Goal: Information Seeking & Learning: Learn about a topic

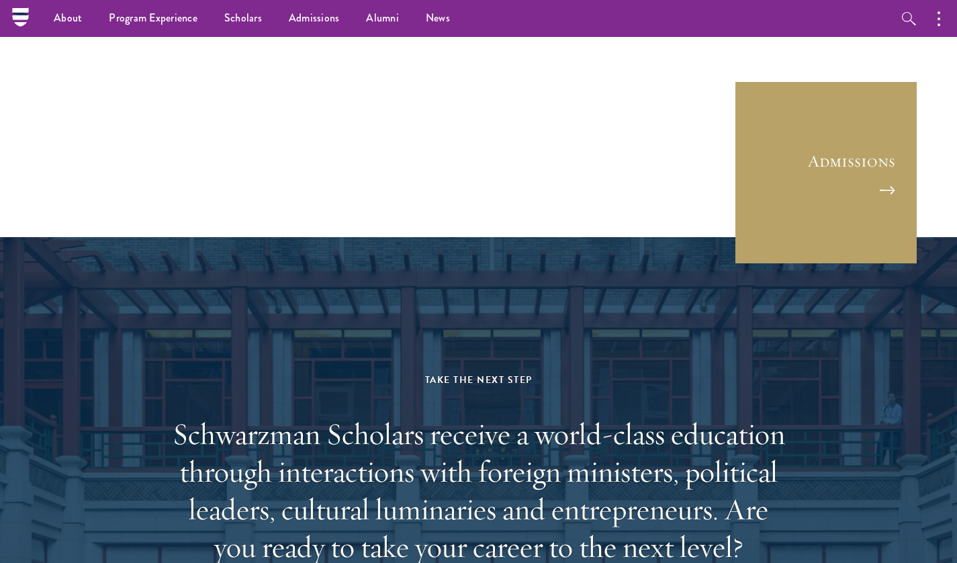
scroll to position [3660, 0]
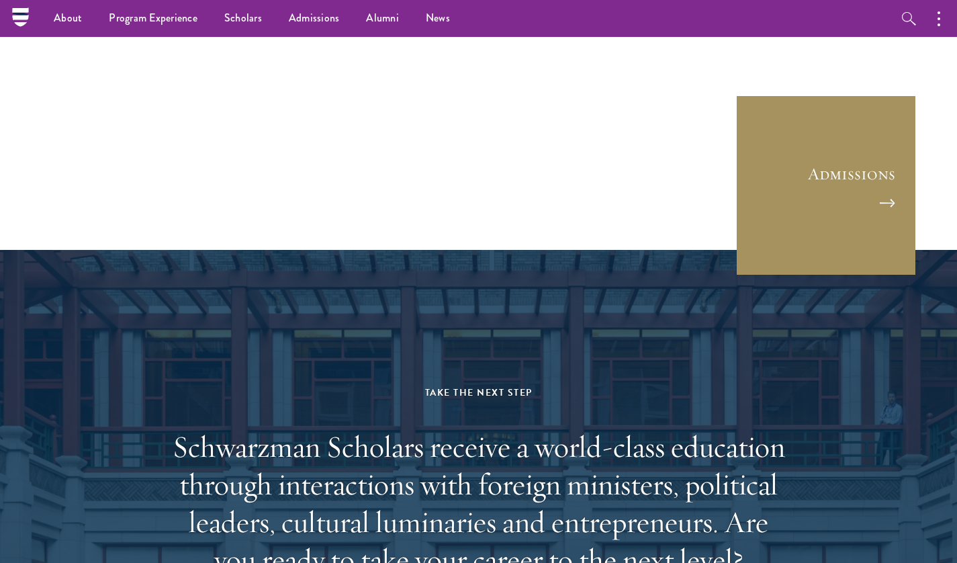
click at [852, 183] on link "Admissions" at bounding box center [825, 185] width 181 height 181
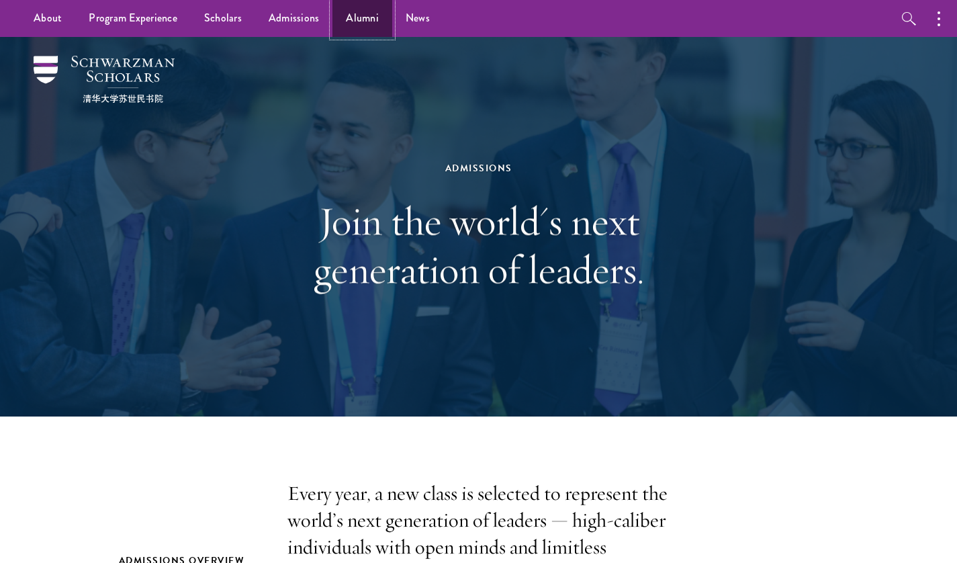
click at [373, 32] on link "Alumni" at bounding box center [362, 18] width 60 height 37
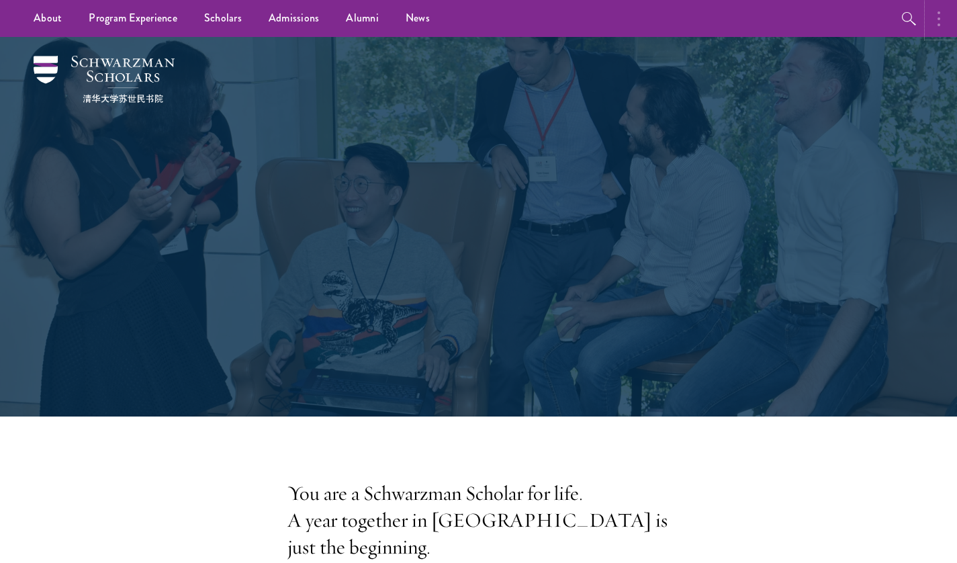
click at [946, 26] on button "button" at bounding box center [943, 18] width 30 height 37
click at [792, 32] on button "button" at bounding box center [798, 18] width 30 height 37
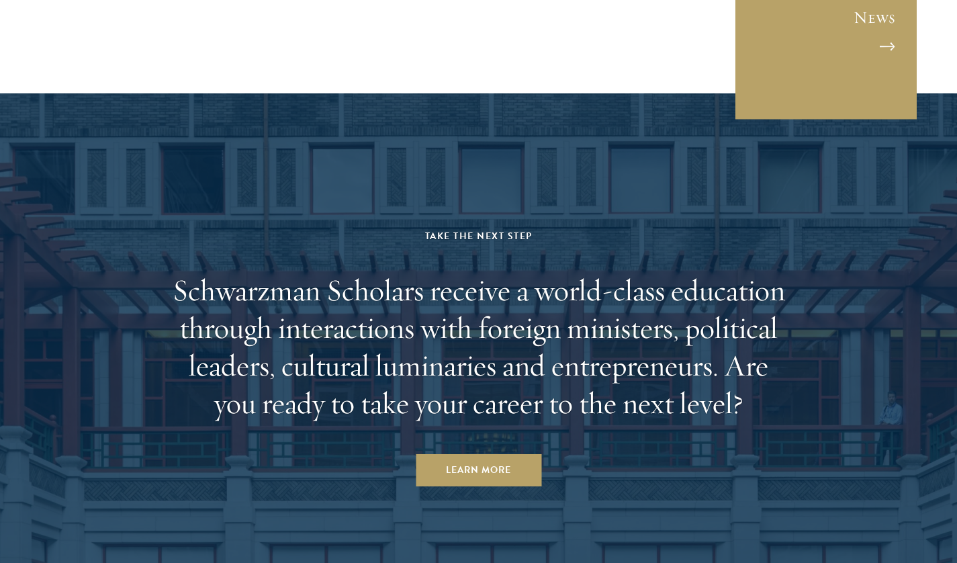
scroll to position [5801, 0]
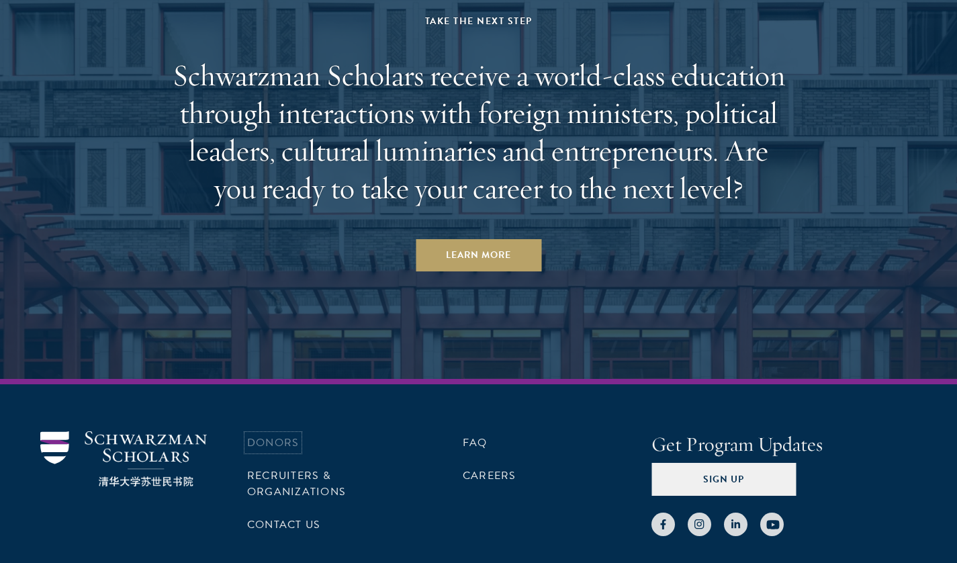
click at [297, 435] on link "Donors" at bounding box center [273, 443] width 52 height 16
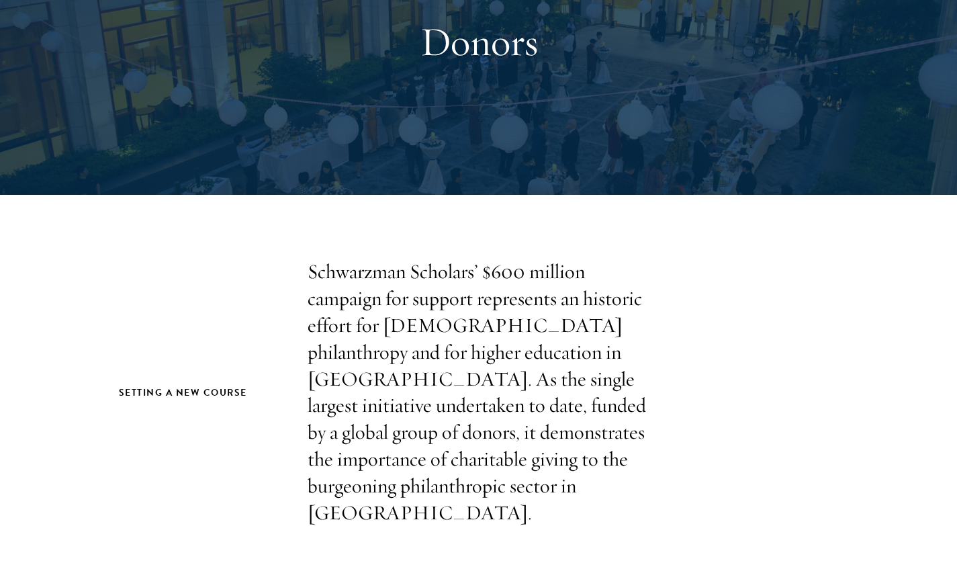
scroll to position [152, 0]
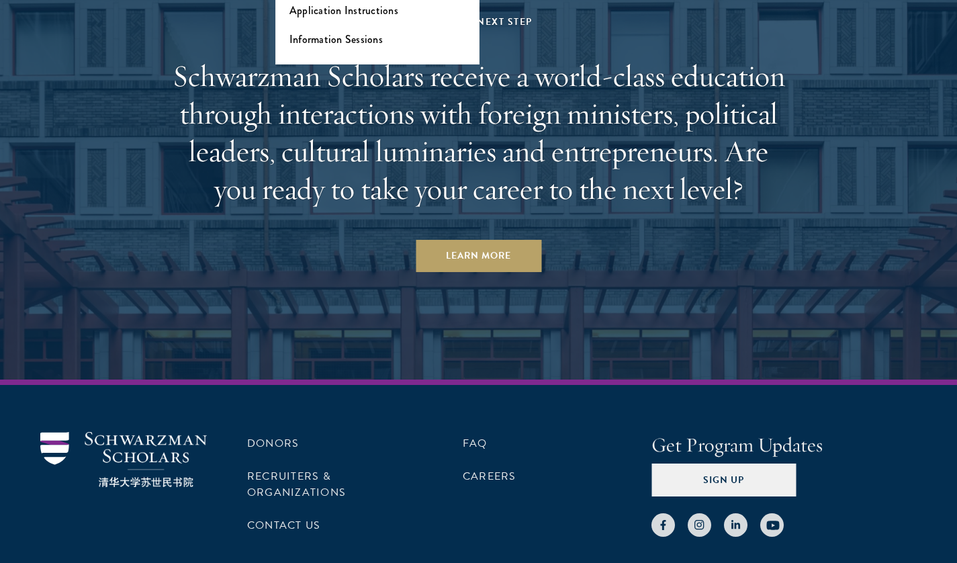
scroll to position [5801, 0]
